Goal: Information Seeking & Learning: Learn about a topic

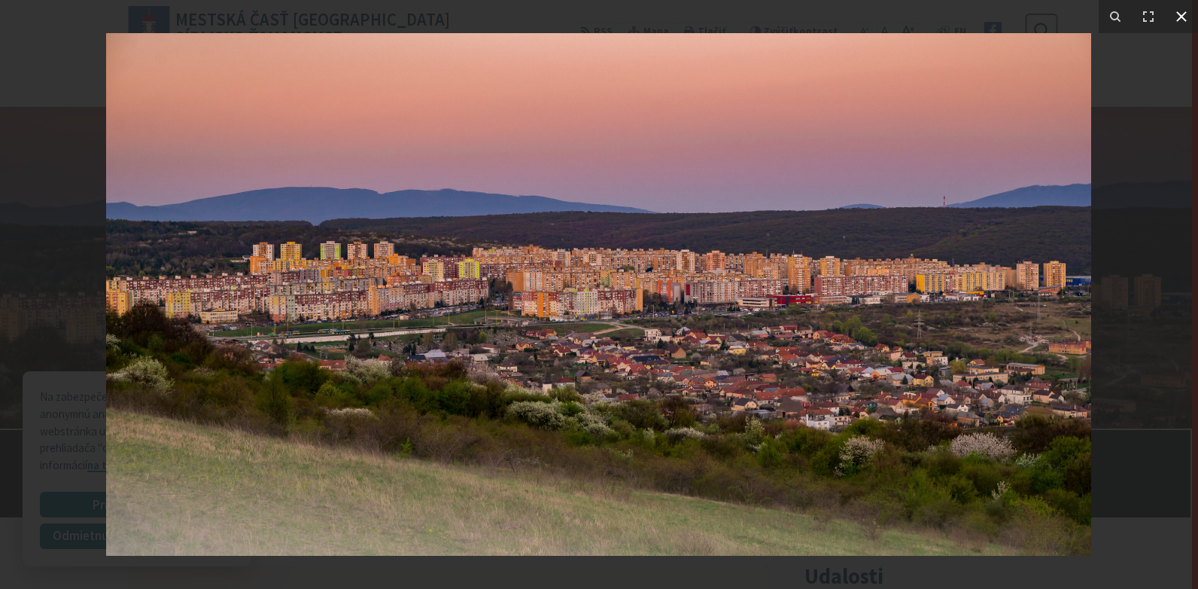
click at [1188, 16] on icon at bounding box center [1182, 17] width 18 height 18
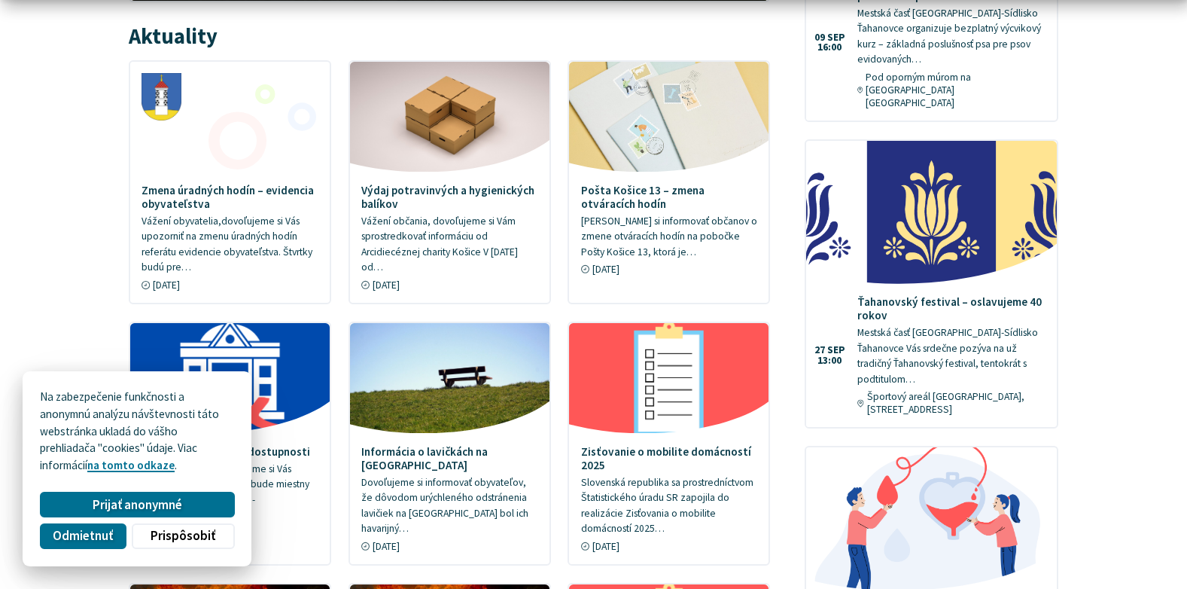
scroll to position [828, 0]
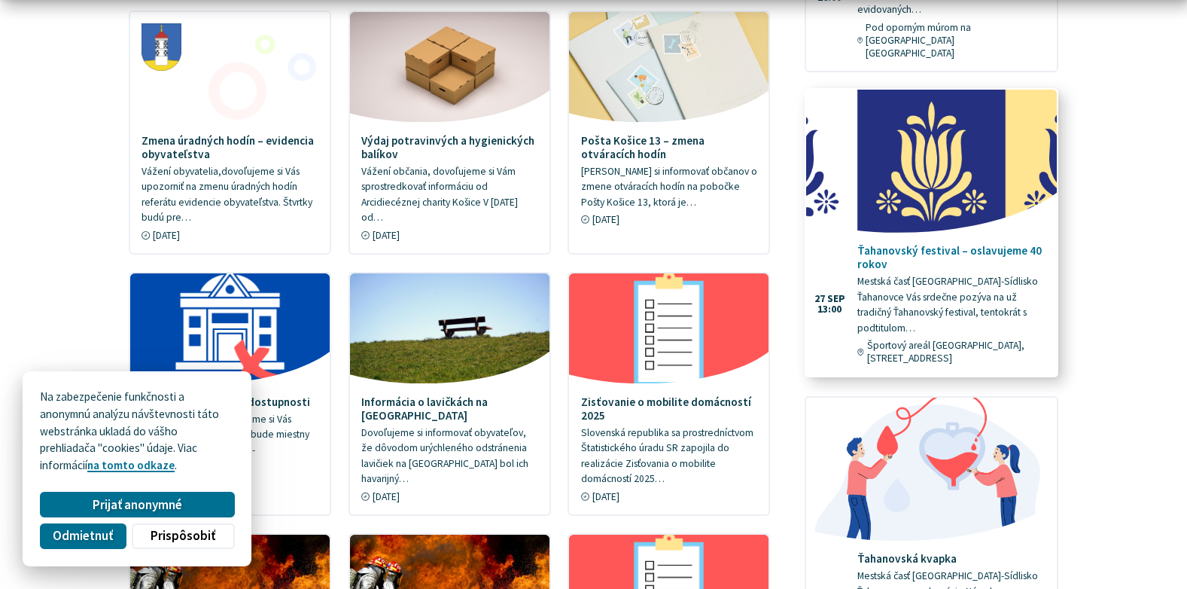
click at [918, 244] on h4 "Ťahanovský festival – oslavujeme 40 rokov" at bounding box center [951, 257] width 188 height 27
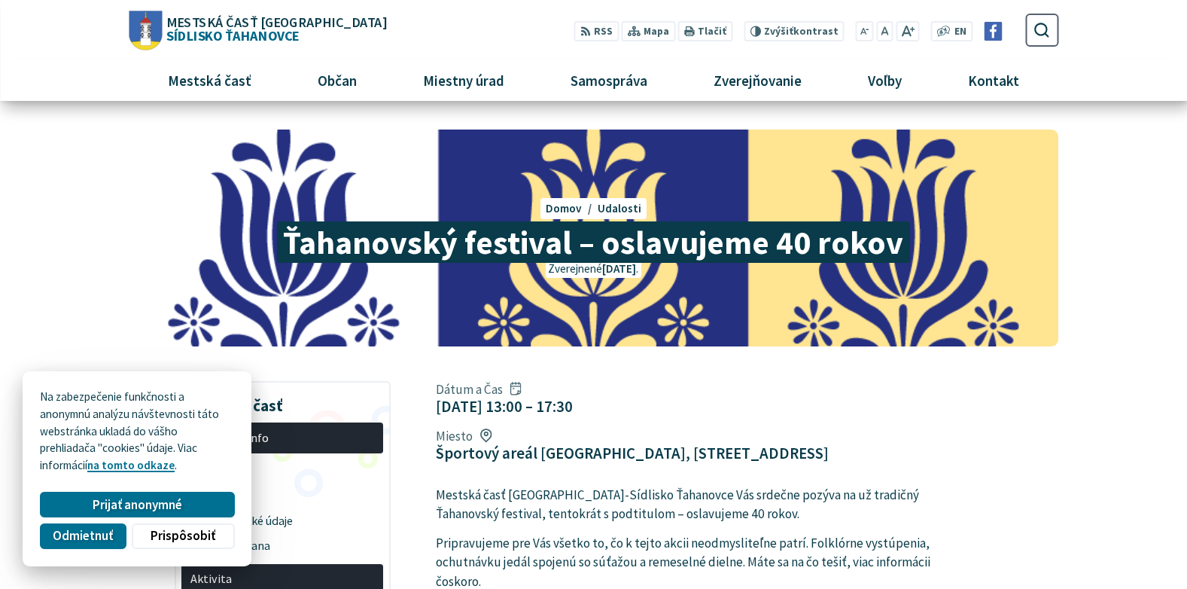
click at [66, 534] on span "Odmietnuť" at bounding box center [83, 536] width 60 height 16
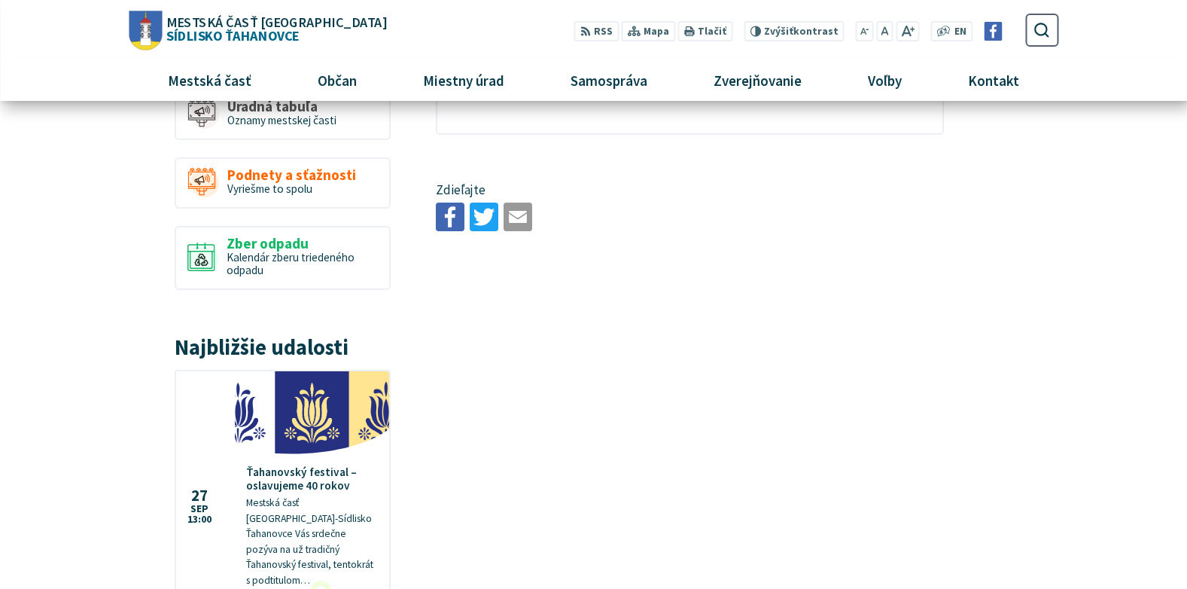
scroll to position [677, 0]
